Goal: Task Accomplishment & Management: Use online tool/utility

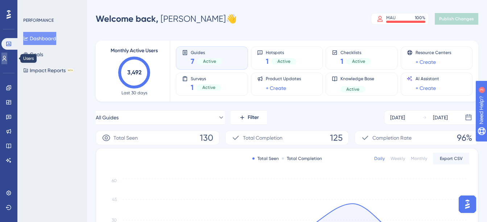
click at [7, 55] on icon at bounding box center [4, 58] width 6 height 6
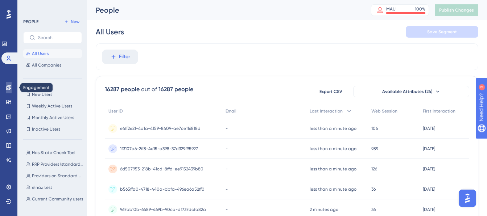
click at [7, 86] on icon at bounding box center [9, 88] width 6 height 6
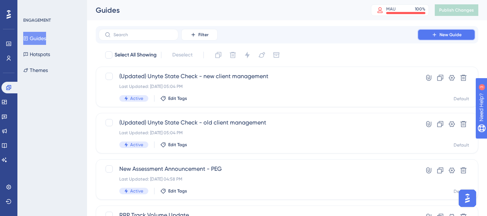
click at [459, 34] on span "New Guide" at bounding box center [450, 35] width 22 height 6
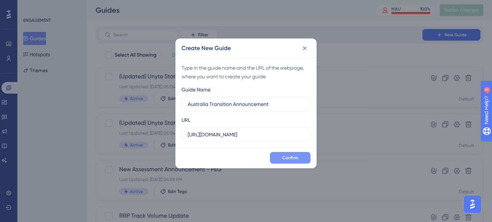
type input "Australia Transition Announcement"
click at [296, 155] on span "Confirm" at bounding box center [290, 158] width 16 height 6
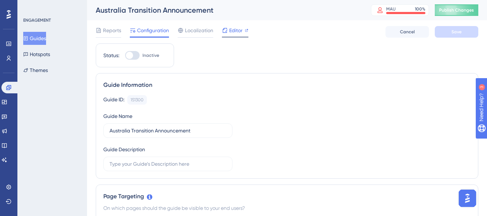
click at [232, 29] on span "Editor" at bounding box center [235, 30] width 13 height 9
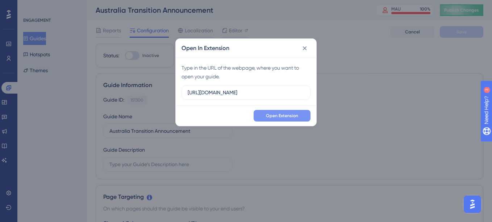
click at [285, 115] on span "Open Extension" at bounding box center [282, 116] width 32 height 6
